Goal: Check status

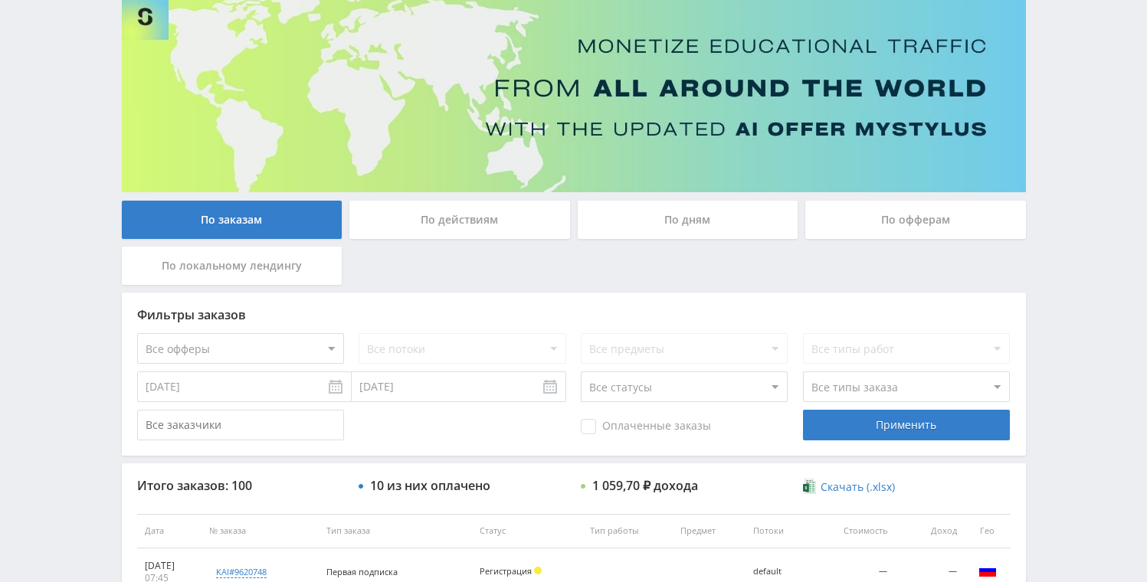
scroll to position [511, 0]
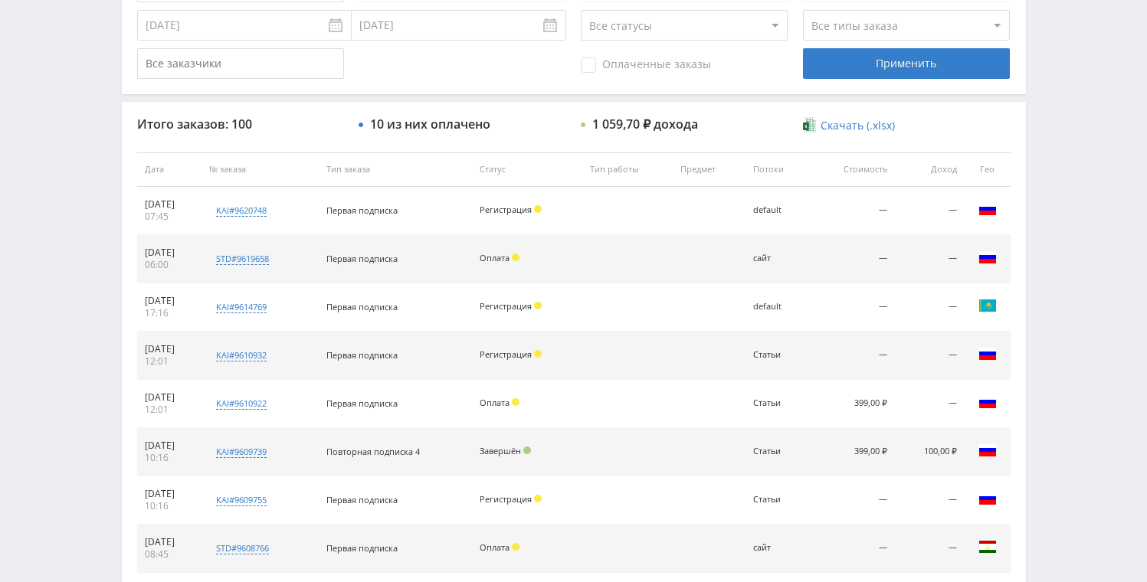
scroll to position [466, 0]
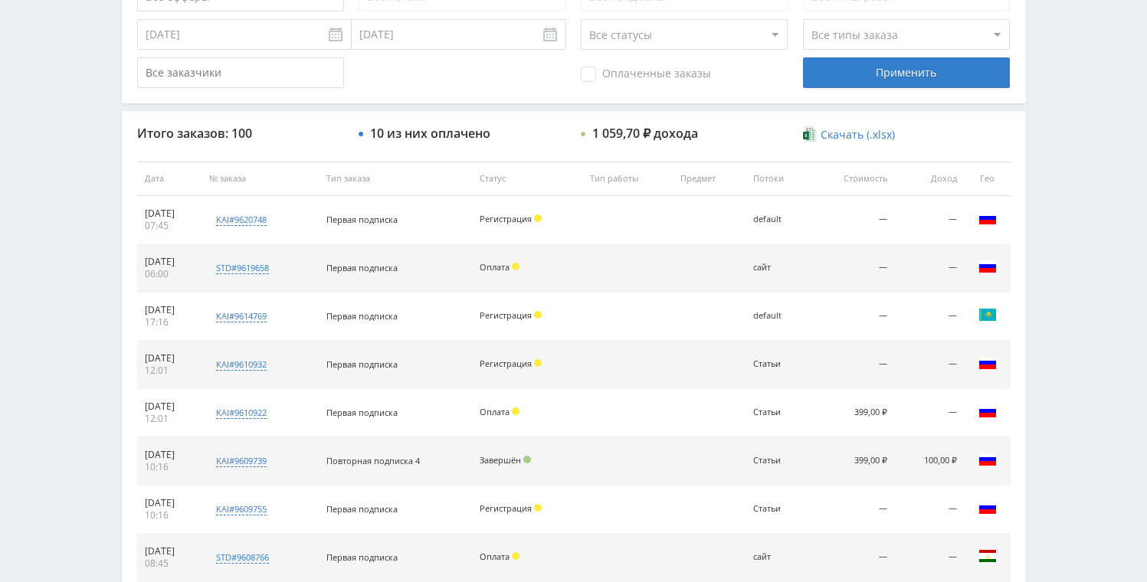
scroll to position [467, 0]
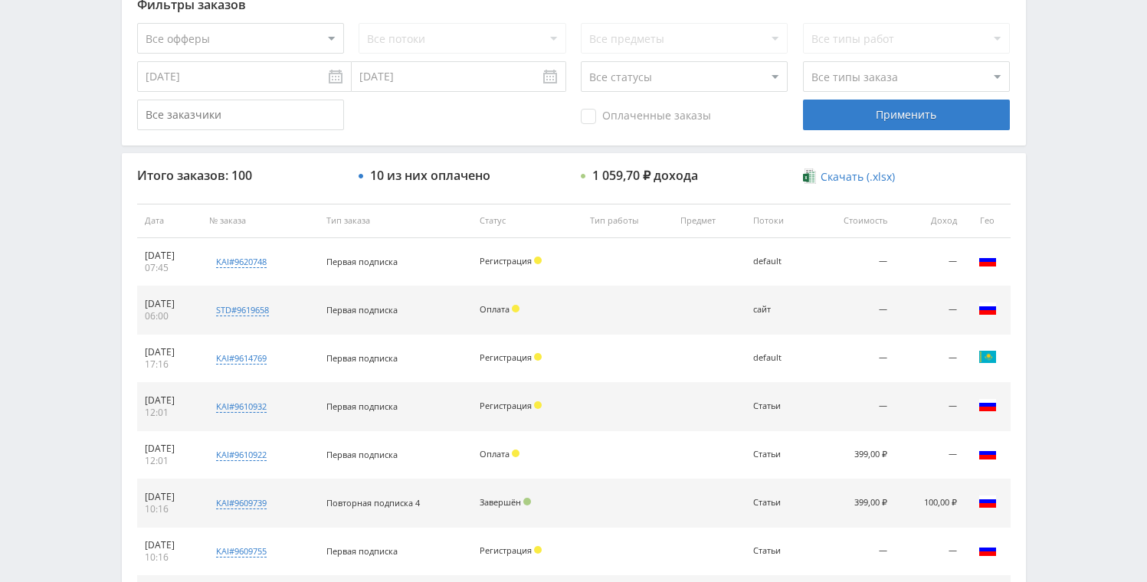
scroll to position [464, 0]
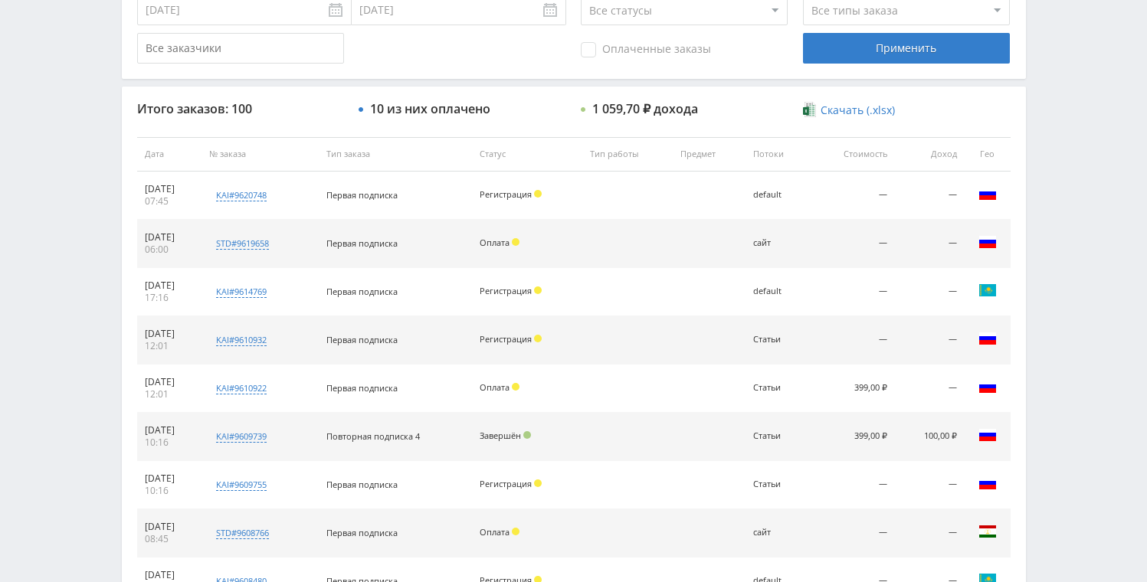
scroll to position [476, 0]
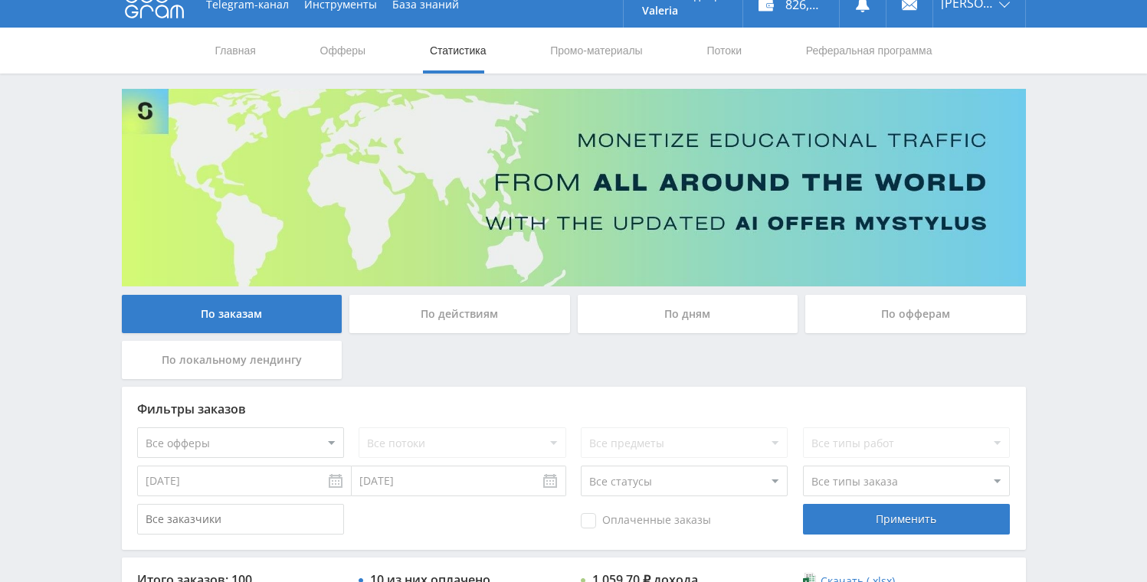
scroll to position [429, 0]
